Goal: Use online tool/utility

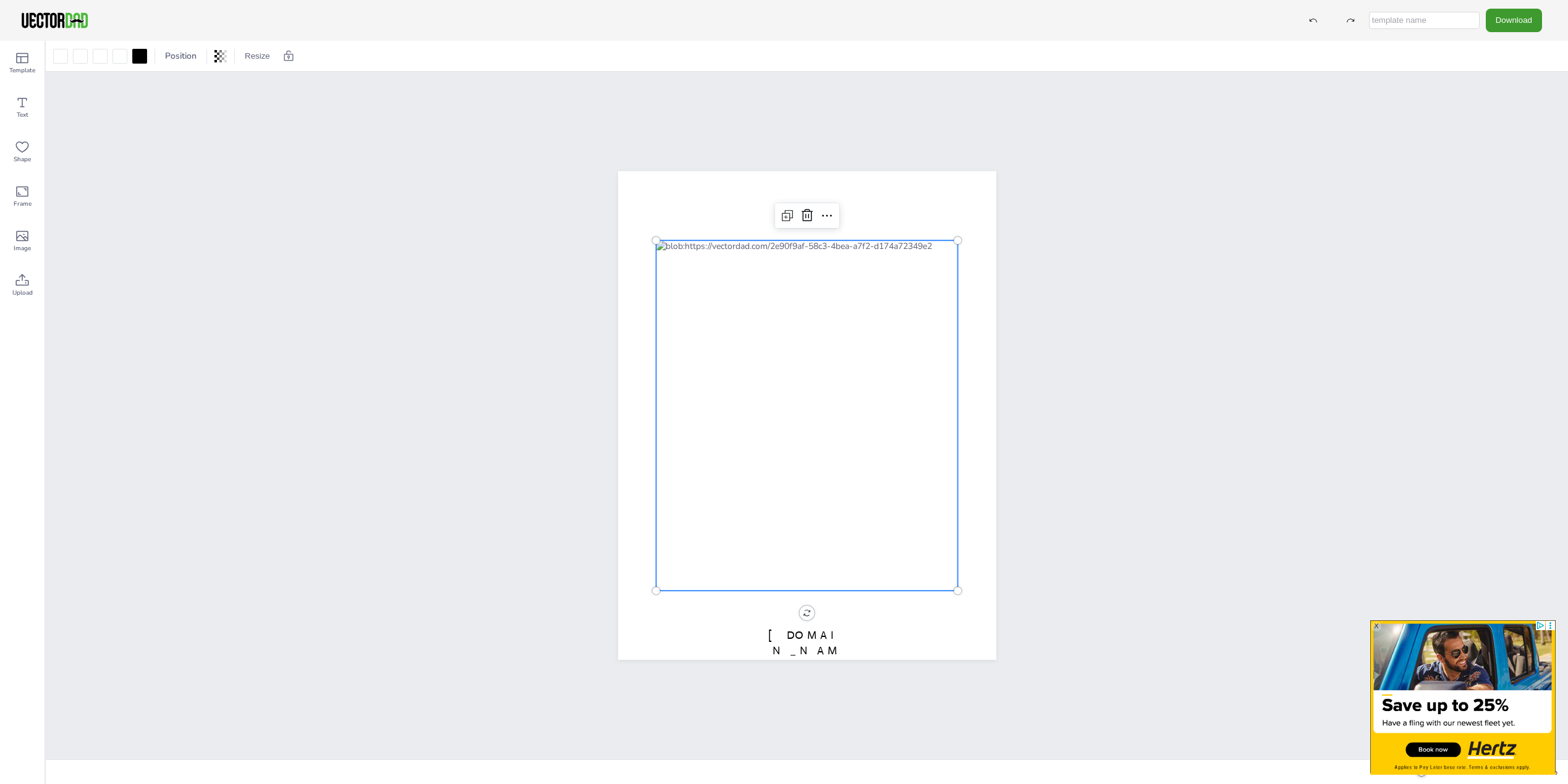
click at [683, 345] on div at bounding box center [807, 415] width 302 height 350
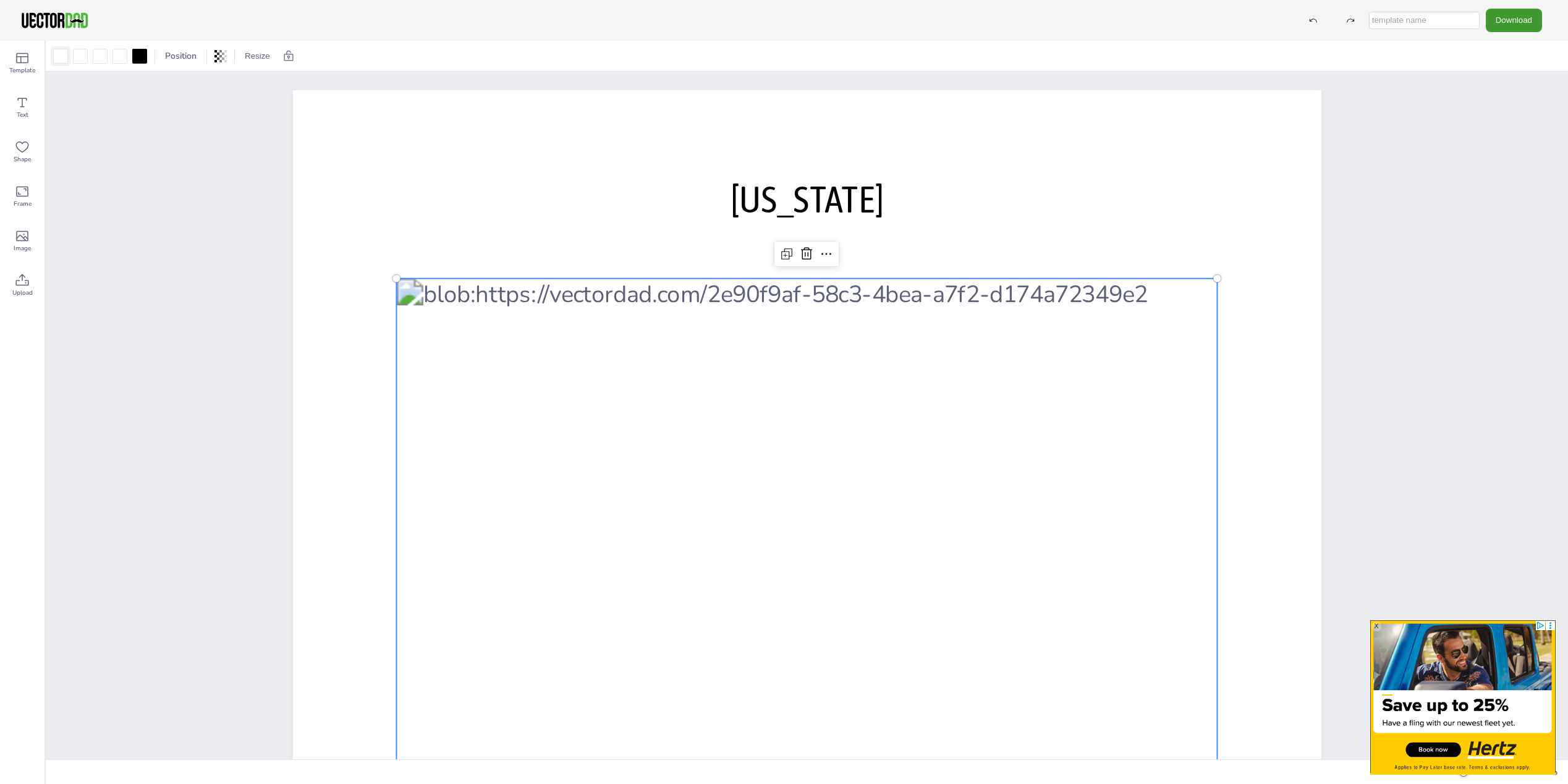
click at [60, 54] on div at bounding box center [60, 56] width 14 height 14
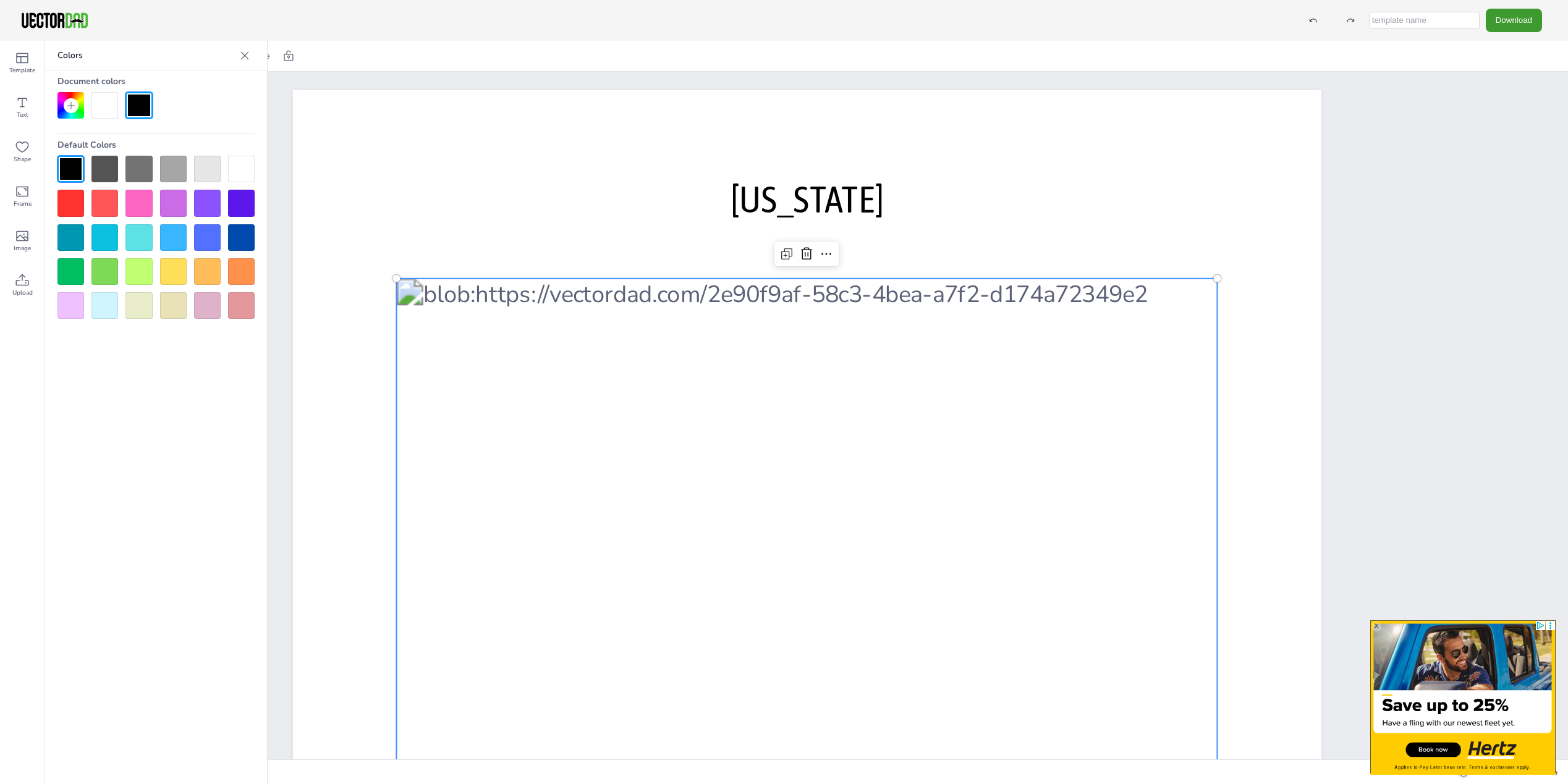
click at [81, 208] on div at bounding box center [70, 202] width 26 height 26
click at [460, 551] on div at bounding box center [807, 755] width 821 height 953
click at [467, 545] on div at bounding box center [807, 755] width 821 height 953
click at [511, 512] on div at bounding box center [807, 755] width 821 height 953
click at [228, 270] on div at bounding box center [241, 271] width 26 height 26
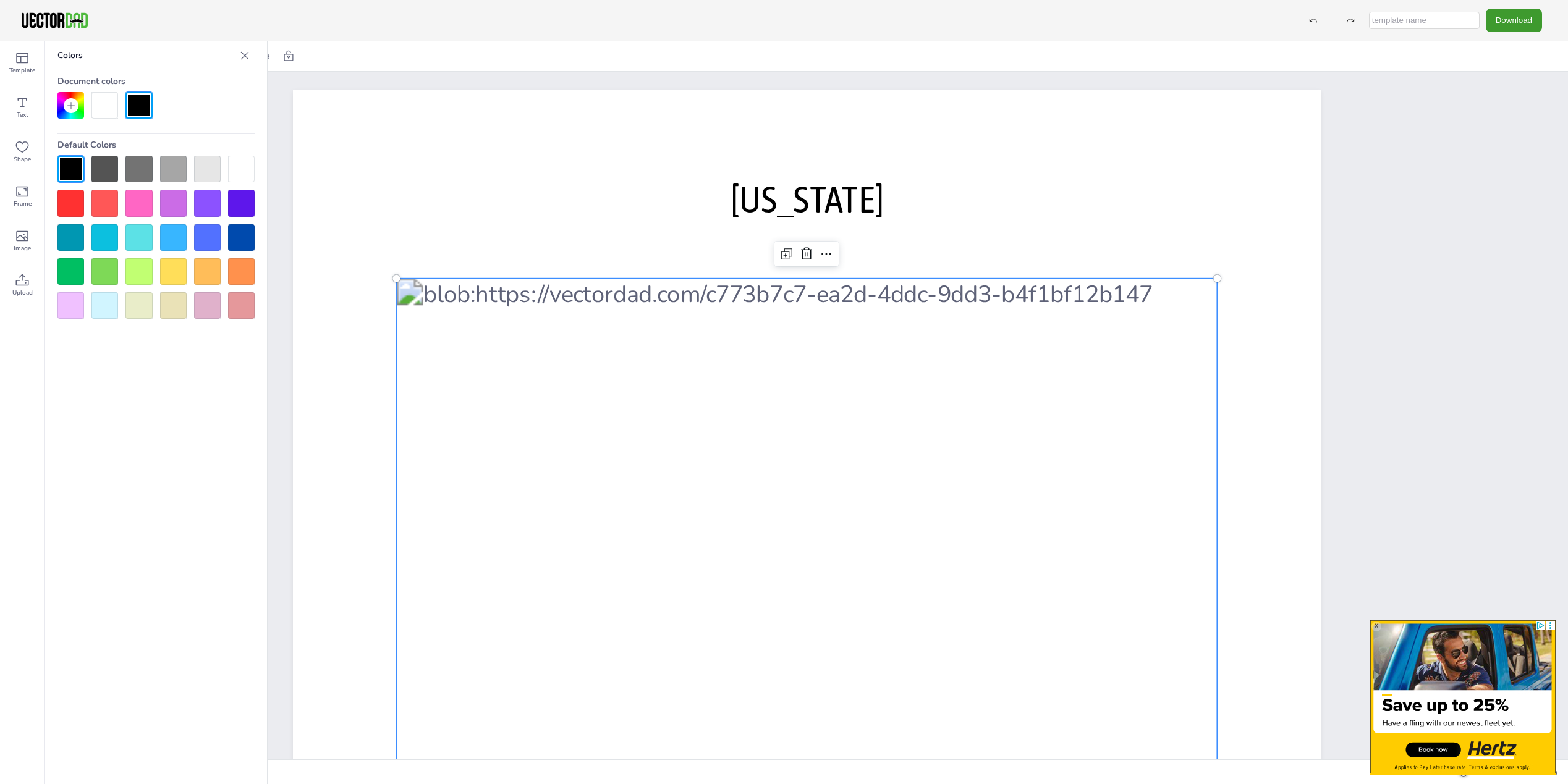
click at [180, 281] on div at bounding box center [172, 271] width 26 height 26
click at [134, 263] on div at bounding box center [138, 271] width 26 height 26
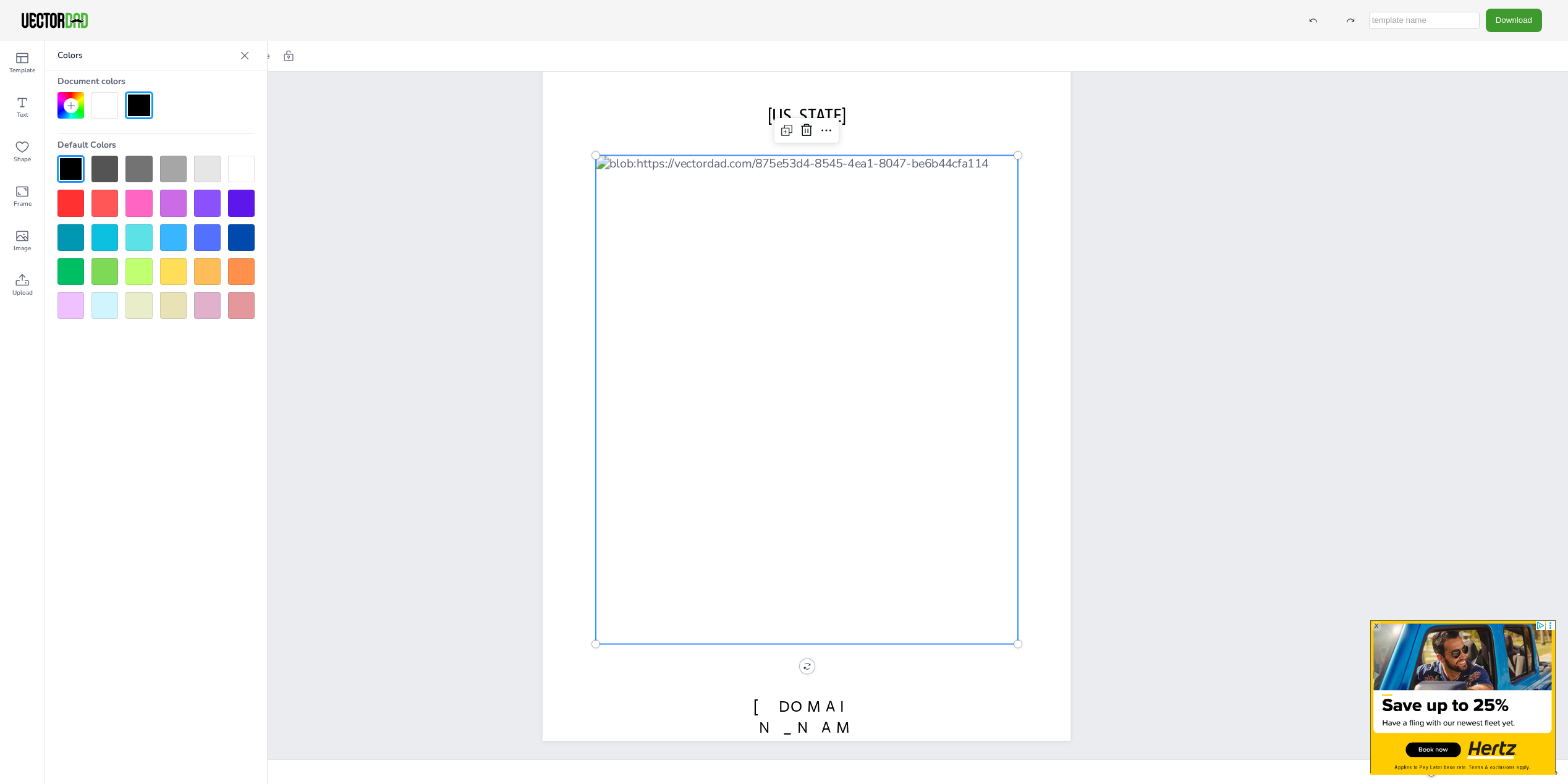
scroll to position [32, 0]
